Goal: Information Seeking & Learning: Learn about a topic

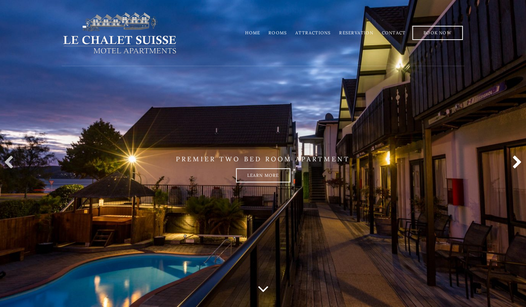
click at [518, 160] on link at bounding box center [516, 163] width 14 height 14
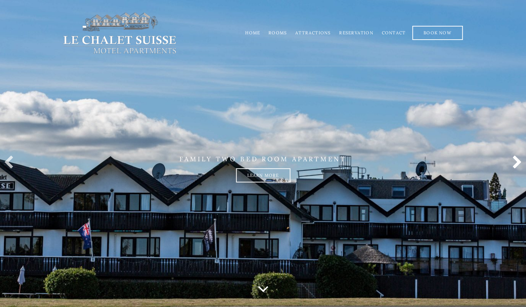
click at [518, 160] on link at bounding box center [516, 163] width 14 height 14
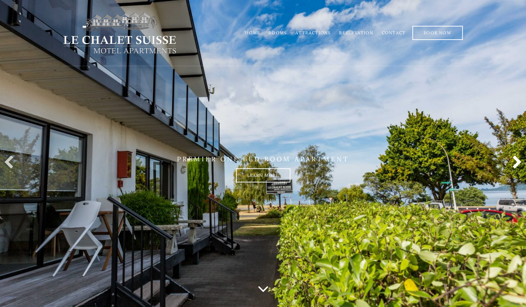
click at [518, 160] on link at bounding box center [516, 163] width 14 height 14
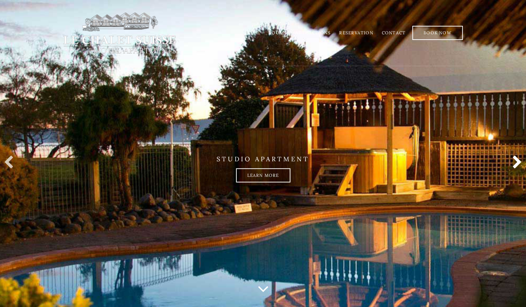
click at [518, 160] on link at bounding box center [516, 163] width 14 height 14
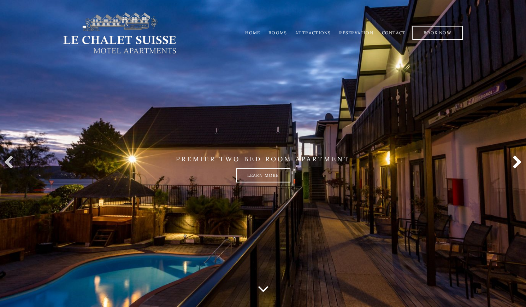
click at [518, 160] on link at bounding box center [516, 163] width 14 height 14
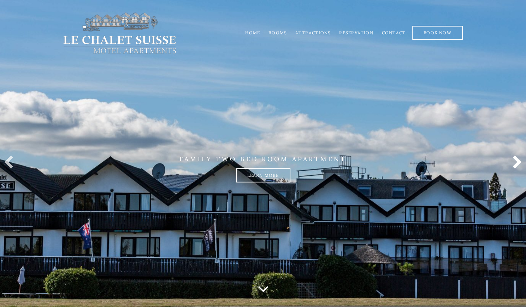
click at [518, 160] on link at bounding box center [516, 163] width 14 height 14
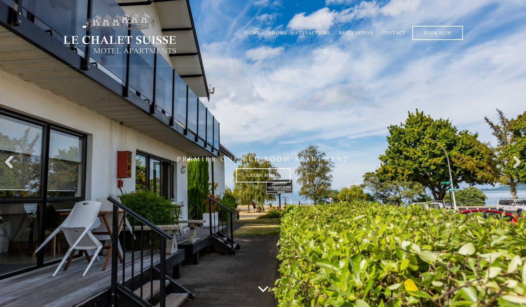
click at [259, 33] on link "Home" at bounding box center [252, 32] width 15 height 5
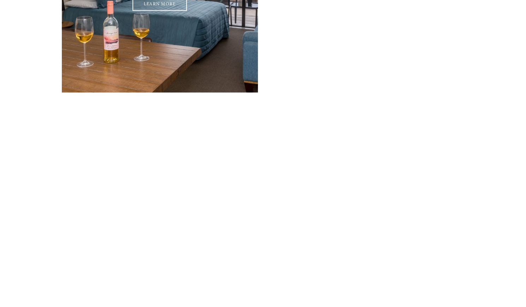
scroll to position [805, 0]
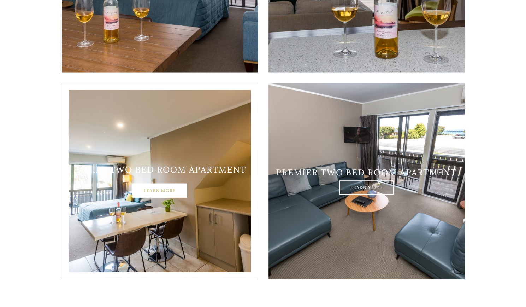
click at [165, 184] on link "Learn More" at bounding box center [160, 191] width 54 height 14
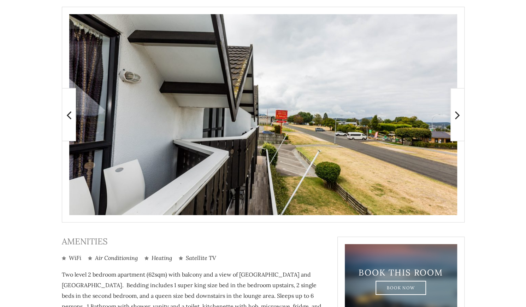
scroll to position [145, 0]
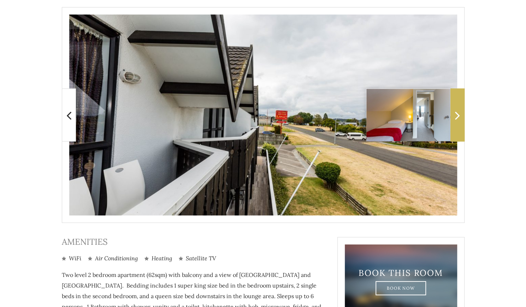
click at [456, 118] on icon at bounding box center [457, 115] width 5 height 14
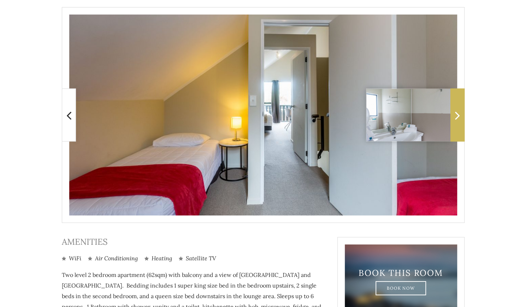
click at [457, 117] on icon at bounding box center [457, 115] width 5 height 14
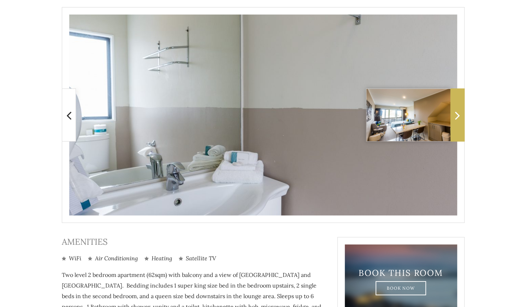
click at [457, 117] on icon at bounding box center [457, 115] width 5 height 14
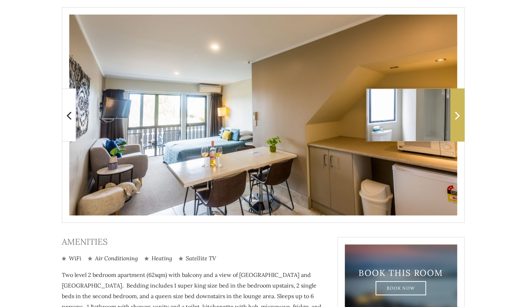
click at [457, 117] on icon at bounding box center [457, 115] width 5 height 14
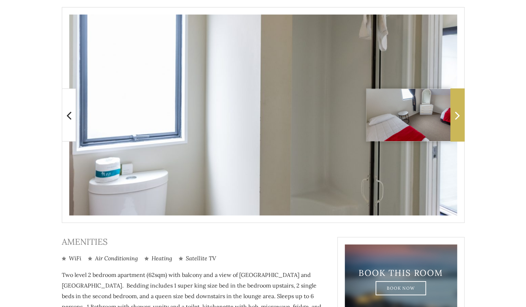
click at [457, 117] on icon at bounding box center [457, 115] width 5 height 14
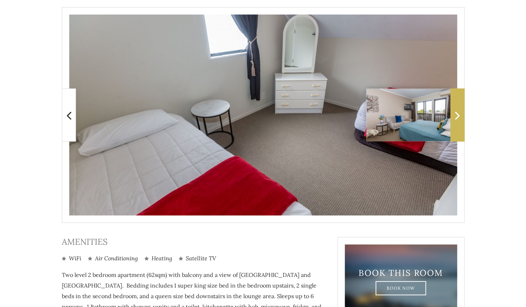
click at [457, 117] on icon at bounding box center [457, 115] width 5 height 14
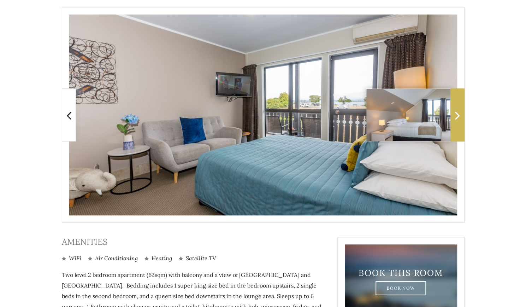
click at [457, 117] on icon at bounding box center [457, 115] width 5 height 14
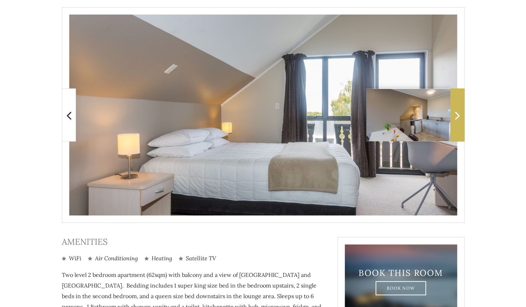
click at [457, 117] on icon at bounding box center [457, 115] width 5 height 14
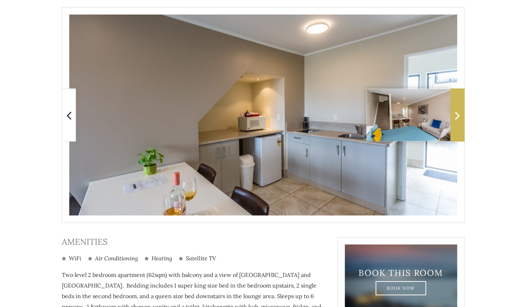
click at [457, 117] on icon at bounding box center [457, 115] width 5 height 14
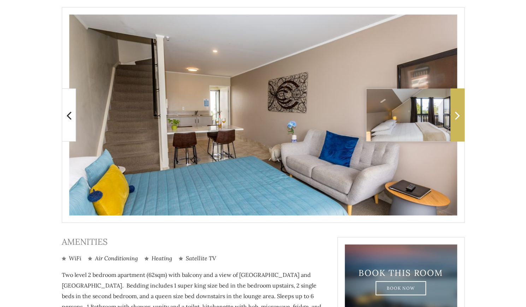
click at [454, 115] on span at bounding box center [458, 114] width 14 height 53
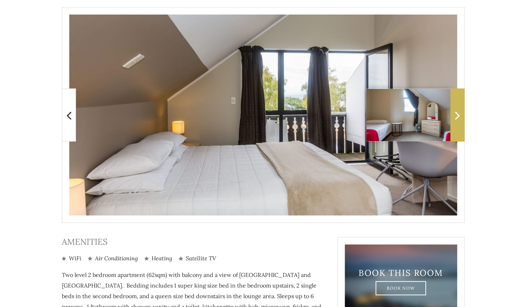
click at [454, 114] on span at bounding box center [458, 114] width 14 height 53
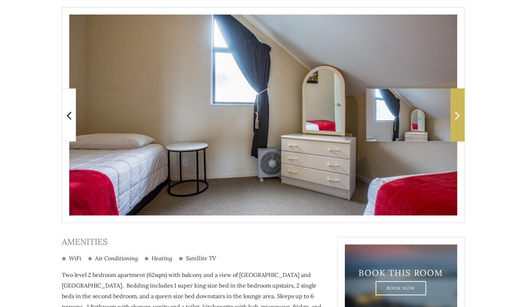
click at [455, 114] on icon at bounding box center [457, 115] width 5 height 14
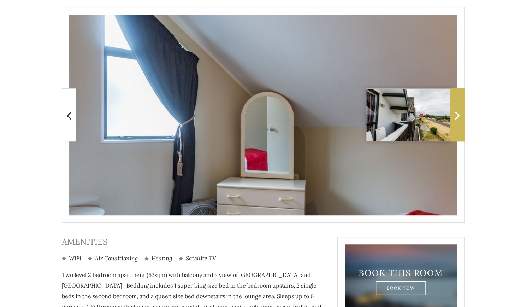
click at [455, 113] on icon at bounding box center [457, 115] width 5 height 14
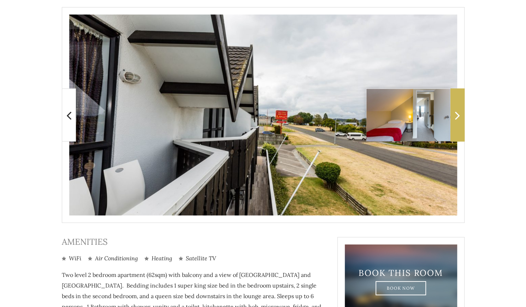
click at [455, 113] on icon at bounding box center [457, 115] width 5 height 14
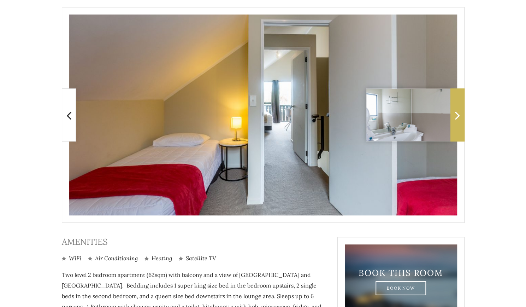
click at [455, 113] on icon at bounding box center [457, 115] width 5 height 14
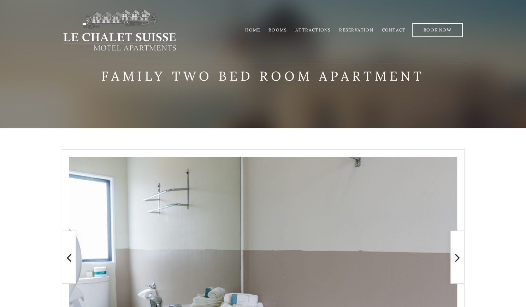
scroll to position [0, 0]
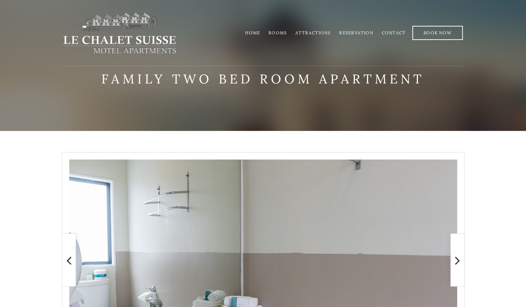
click at [320, 31] on link "Attractions" at bounding box center [313, 32] width 35 height 5
click at [255, 31] on link "Home" at bounding box center [252, 32] width 15 height 5
